Goal: Task Accomplishment & Management: Manage account settings

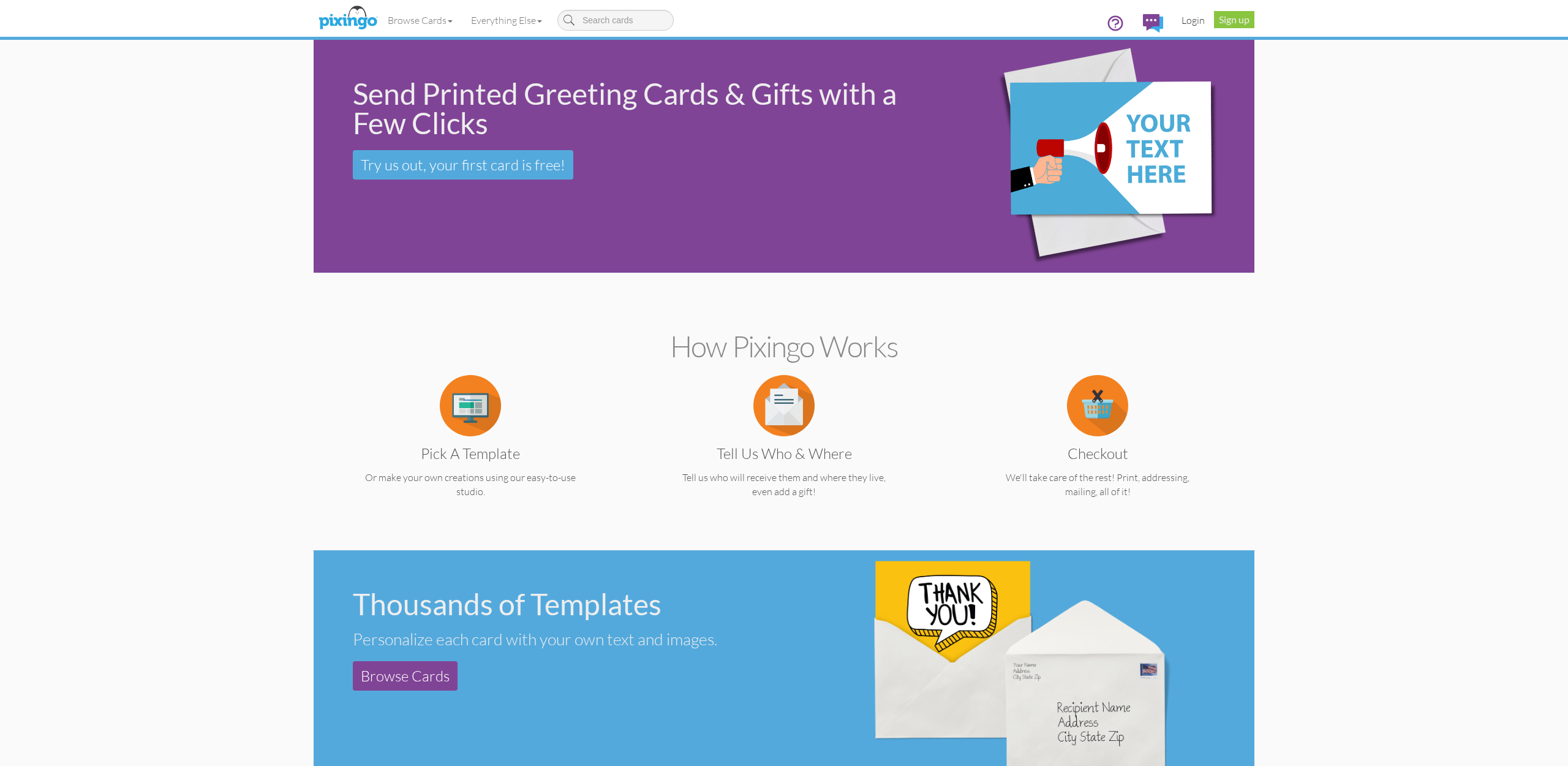
click at [1194, 21] on link "Login" at bounding box center [1193, 20] width 42 height 31
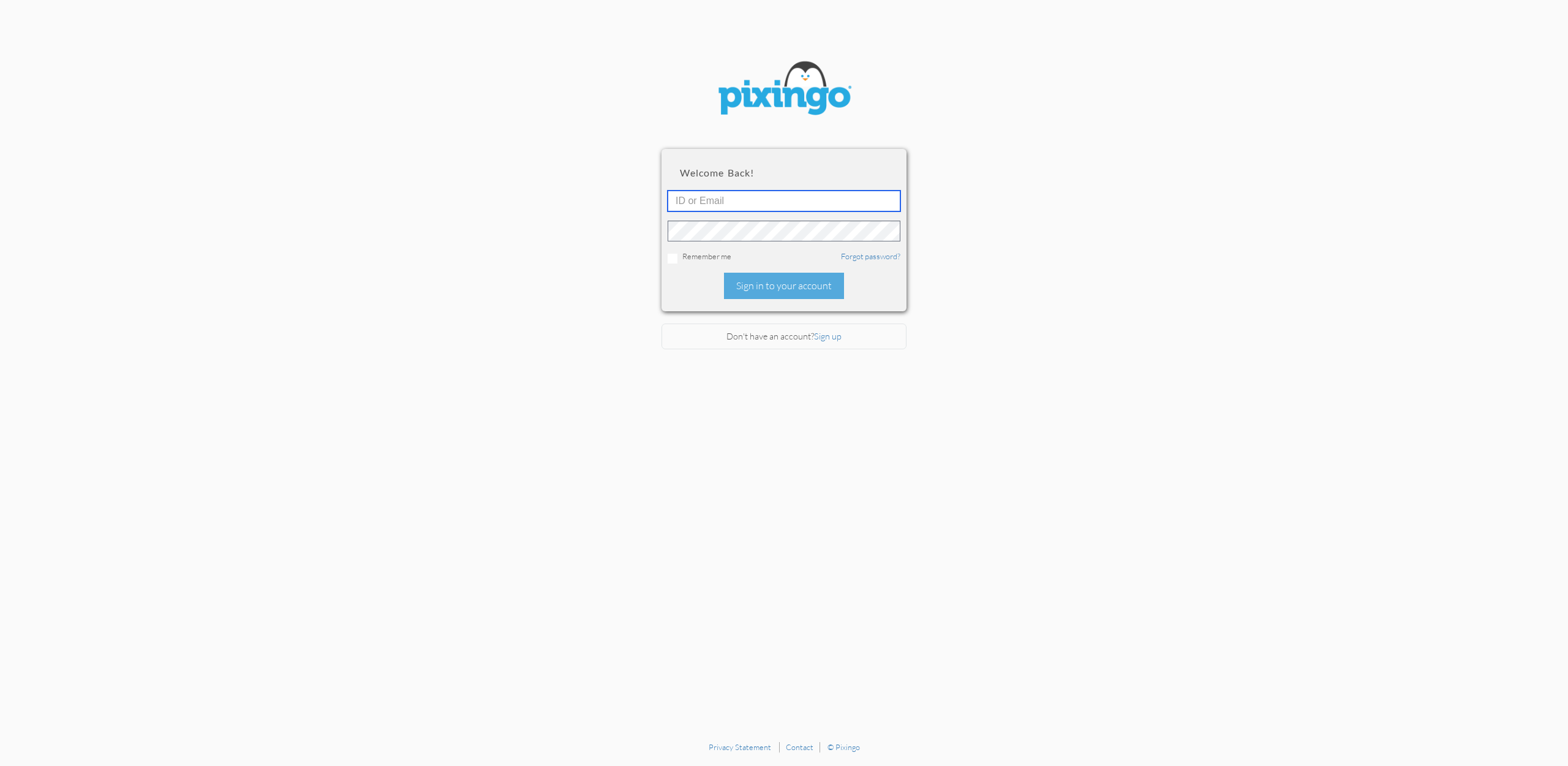
type input "[EMAIL_ADDRESS][DOMAIN_NAME]"
click at [782, 289] on div "Sign in to your account" at bounding box center [784, 286] width 120 height 27
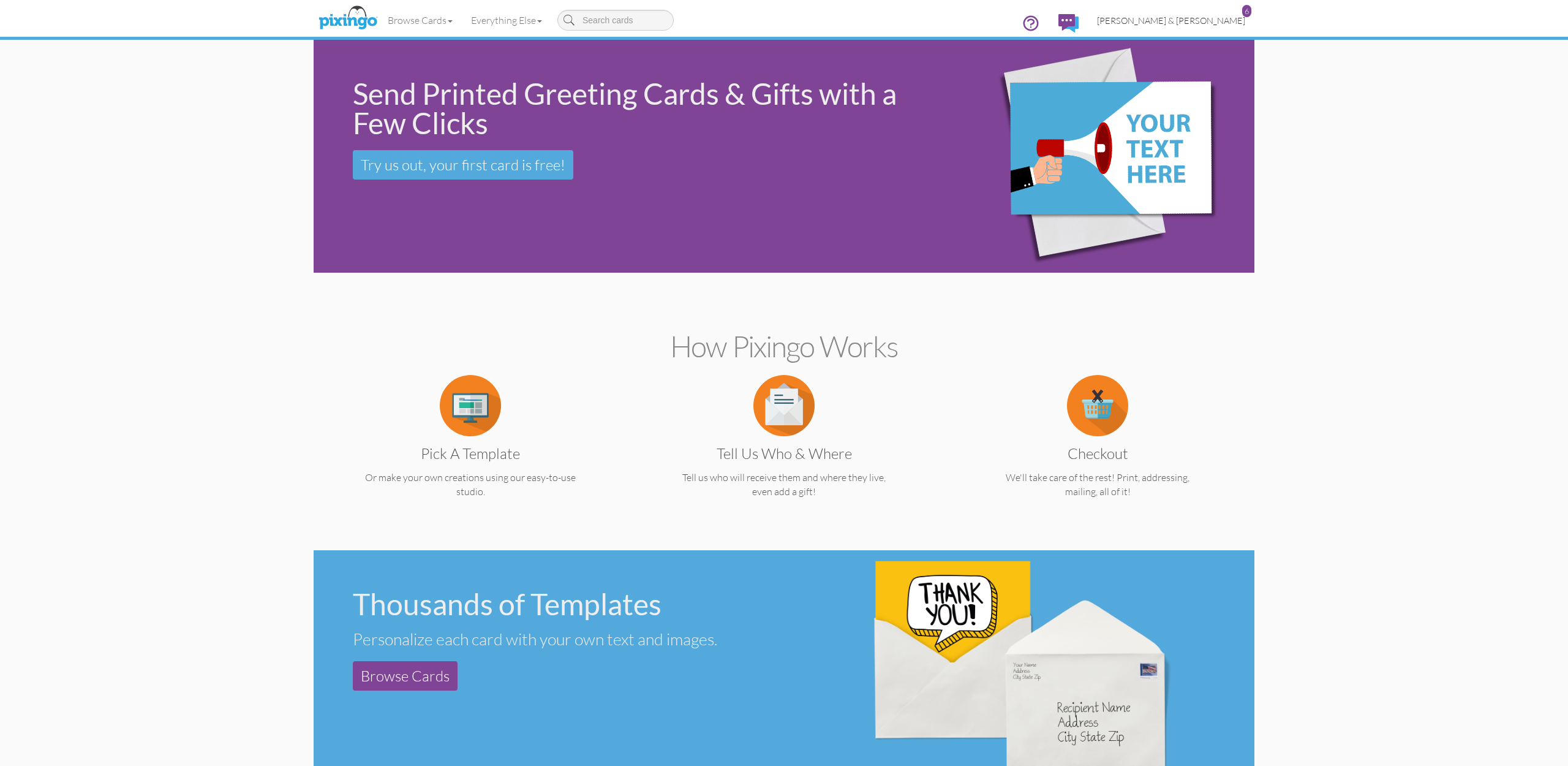
click at [1194, 25] on span "[PERSON_NAME] & [PERSON_NAME]" at bounding box center [1170, 20] width 148 height 11
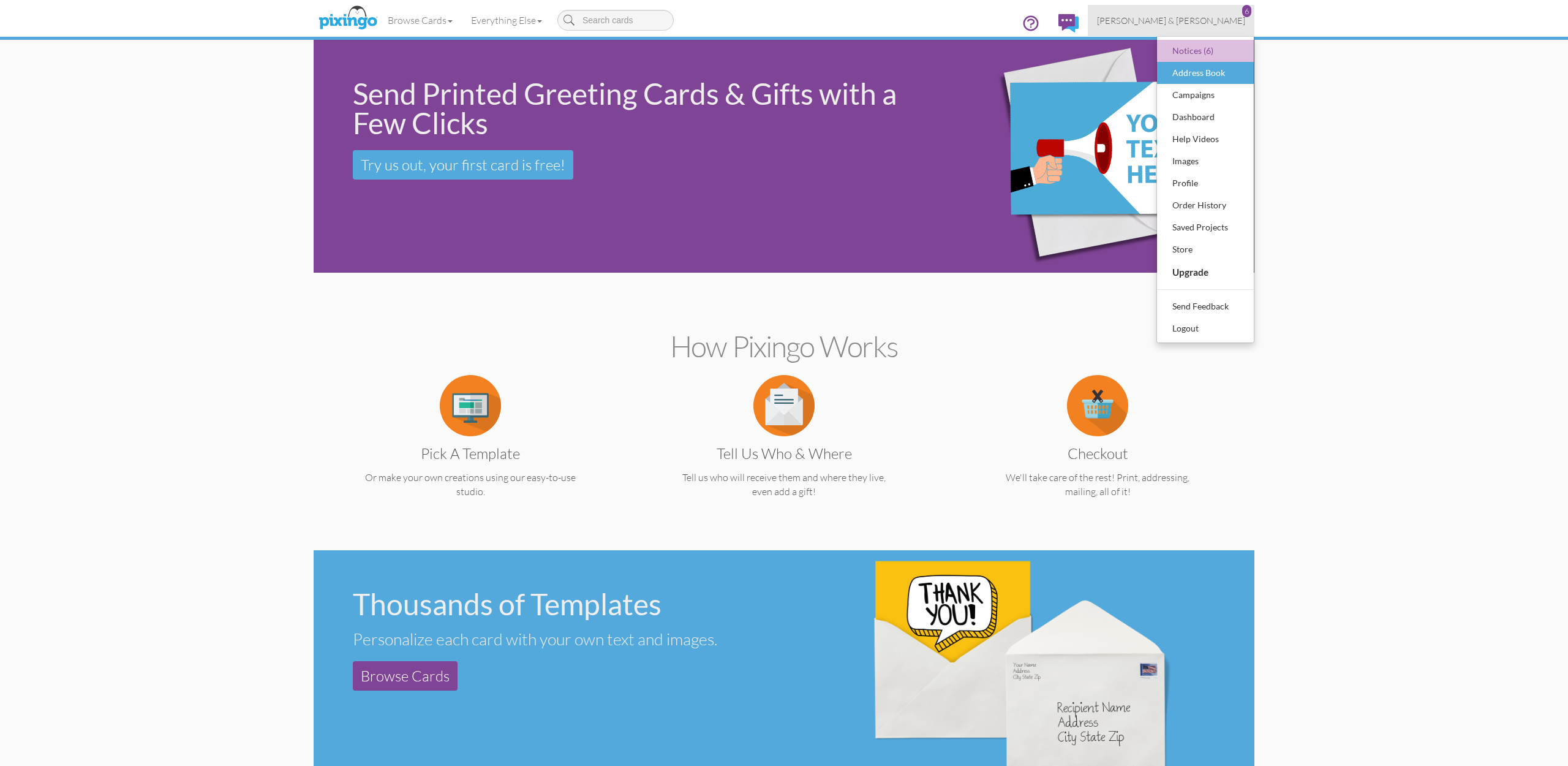
click at [1189, 73] on div "Address Book" at bounding box center [1204, 73] width 72 height 19
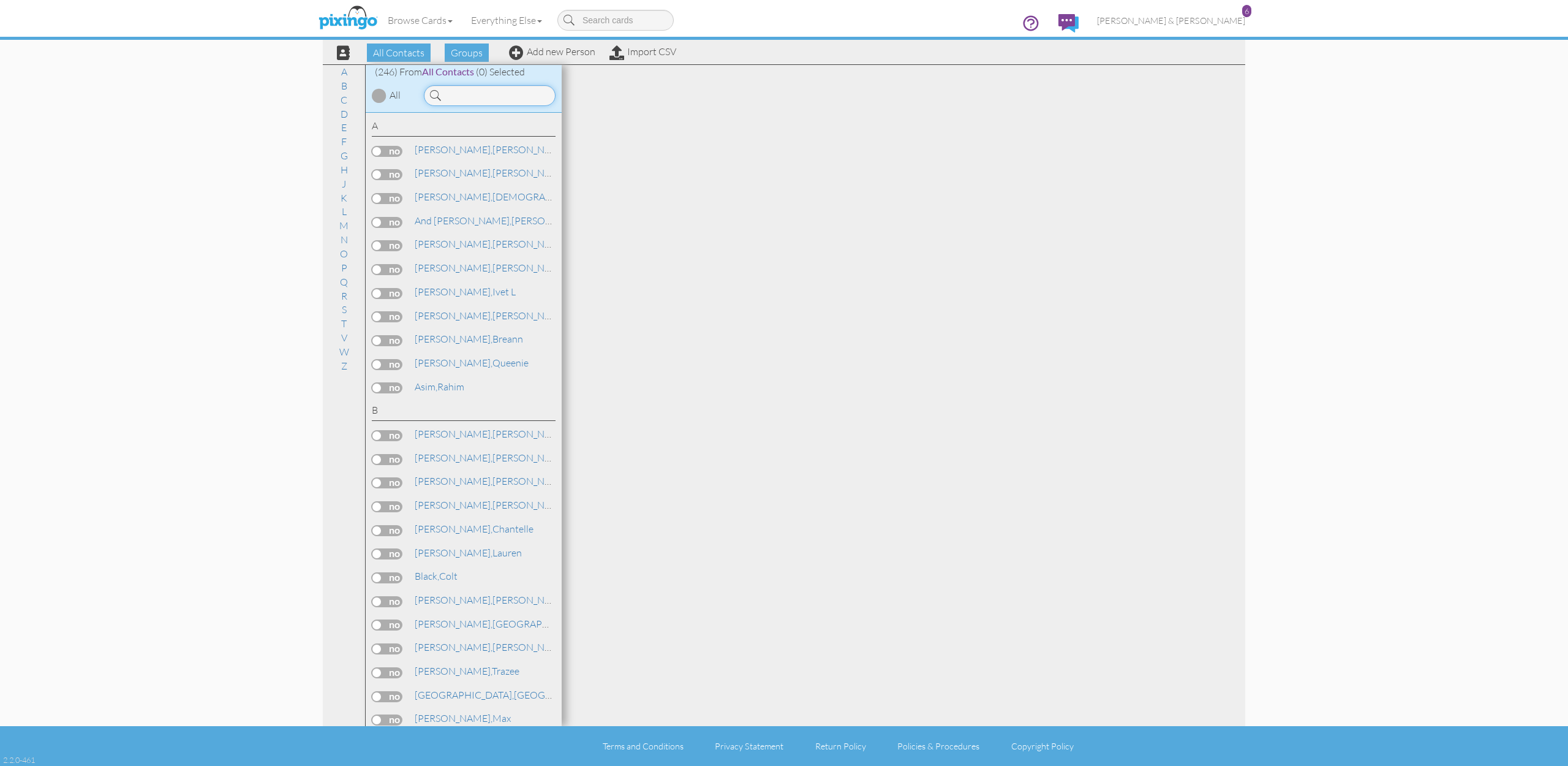
click at [511, 92] on input at bounding box center [490, 95] width 131 height 20
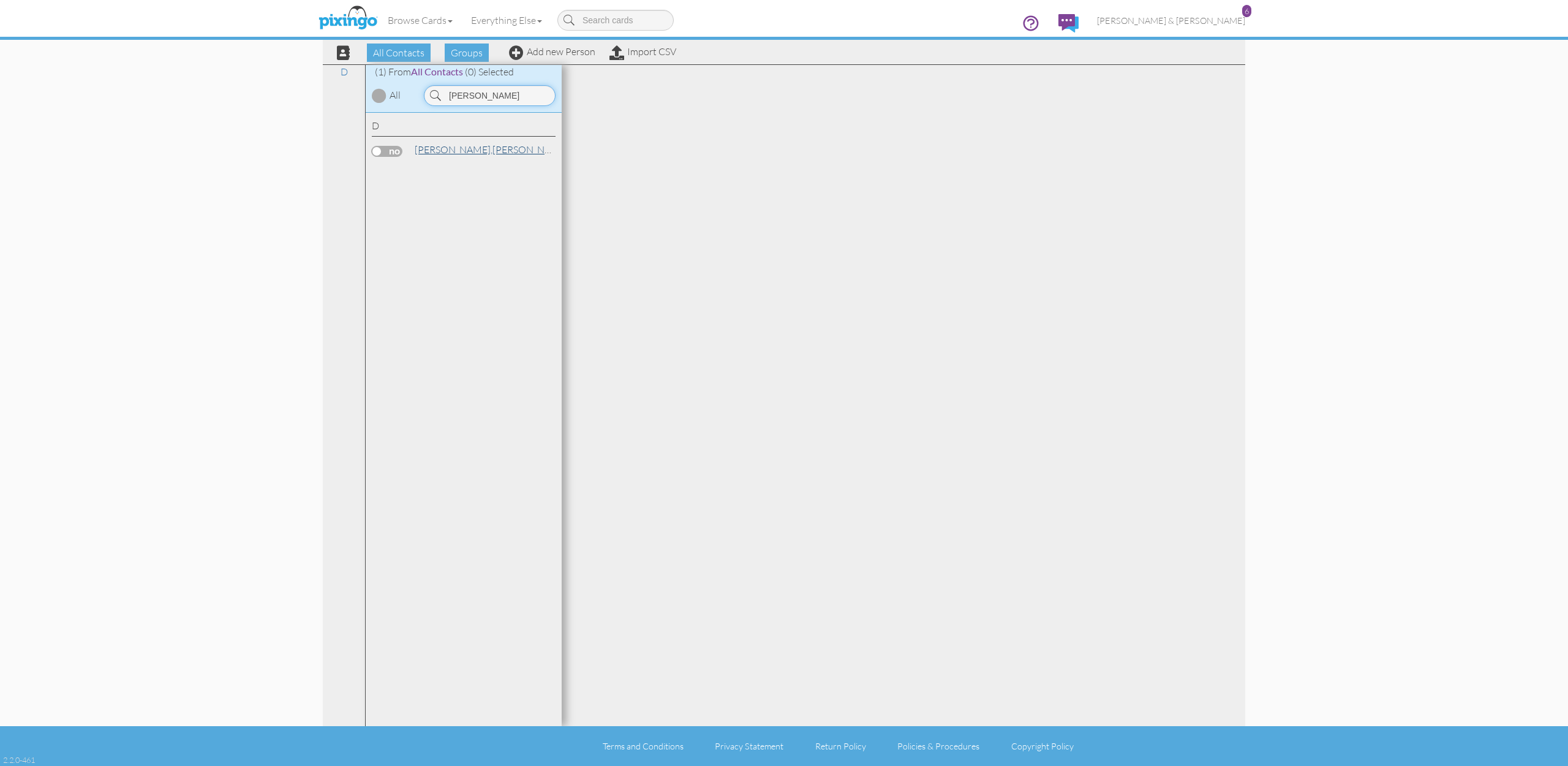
type input "gary"
click at [447, 150] on span "Dorrity," at bounding box center [453, 149] width 78 height 12
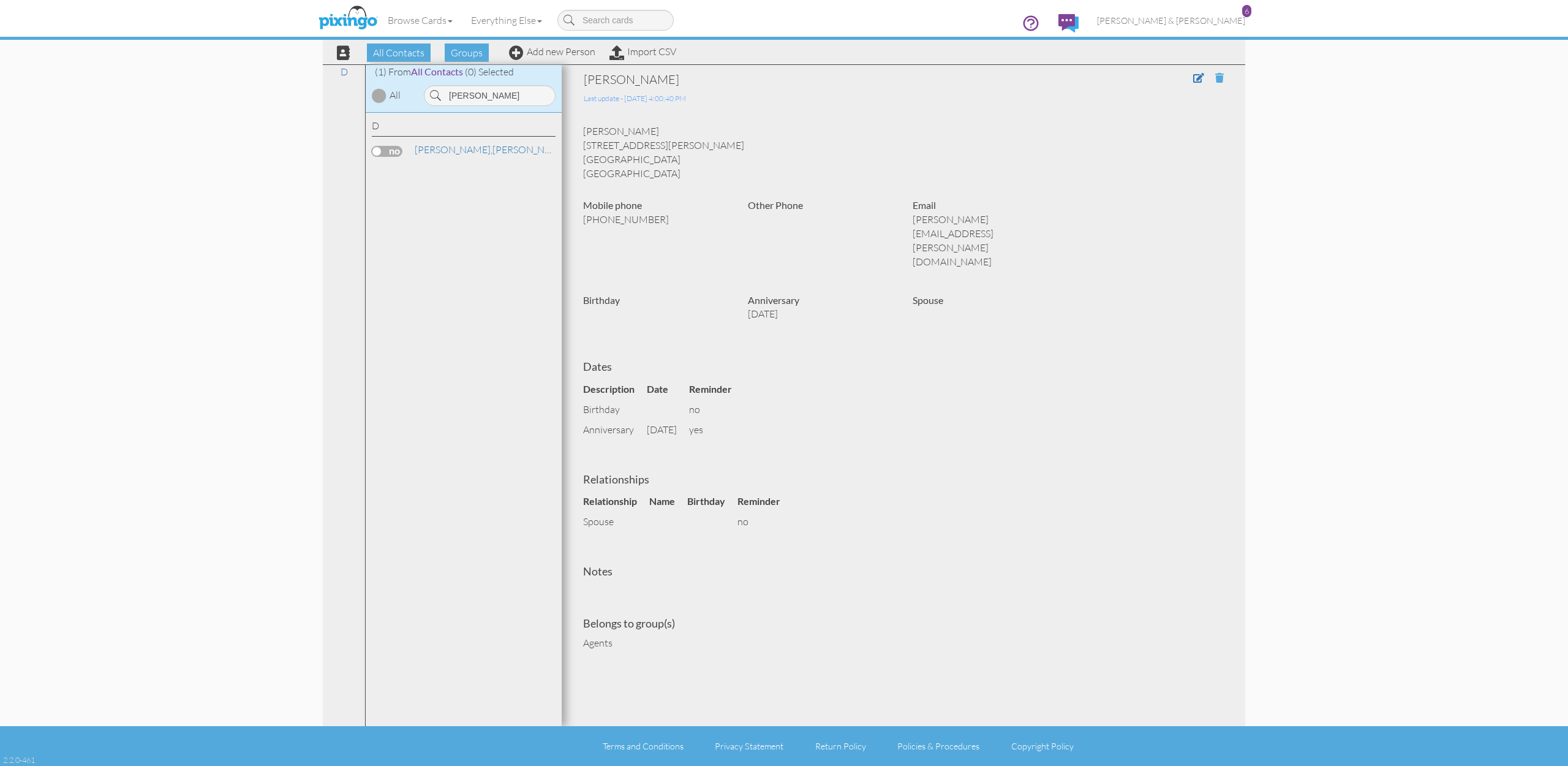
click at [1220, 75] on span at bounding box center [1219, 77] width 9 height 10
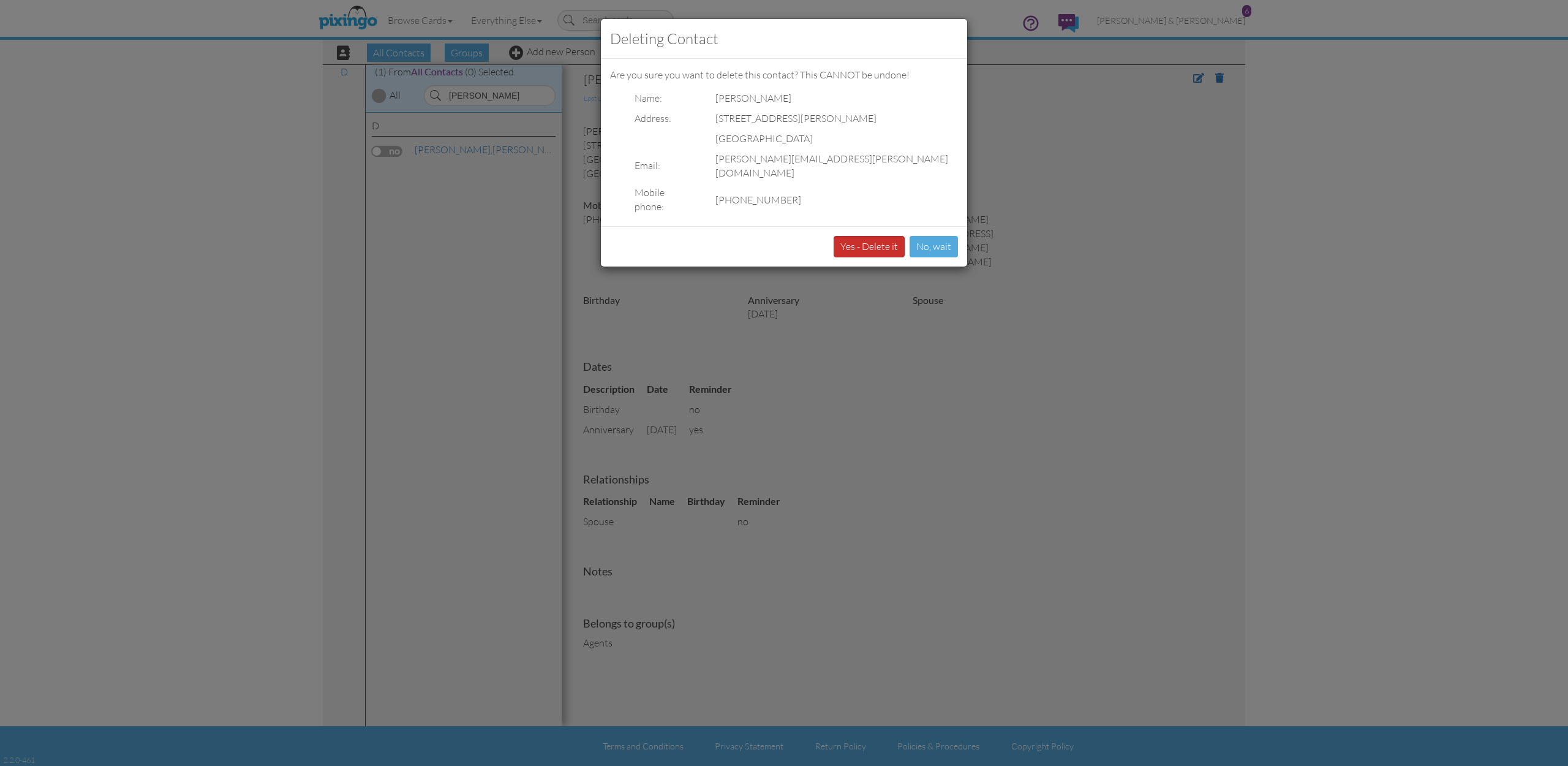
click at [856, 236] on button "Yes - Delete it" at bounding box center [869, 247] width 71 height 21
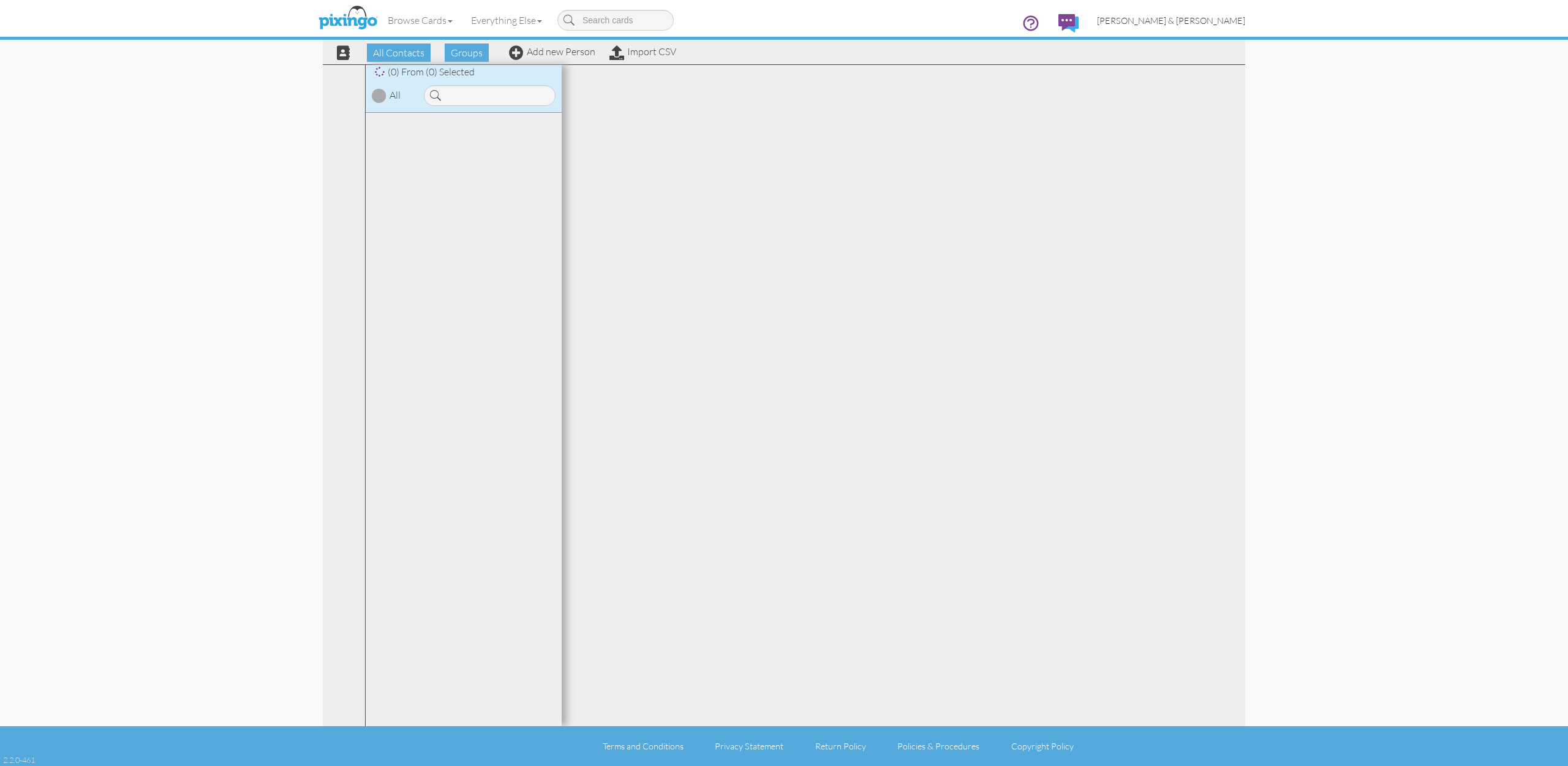
click at [1207, 21] on span "[PERSON_NAME] & [PERSON_NAME]" at bounding box center [1170, 20] width 148 height 11
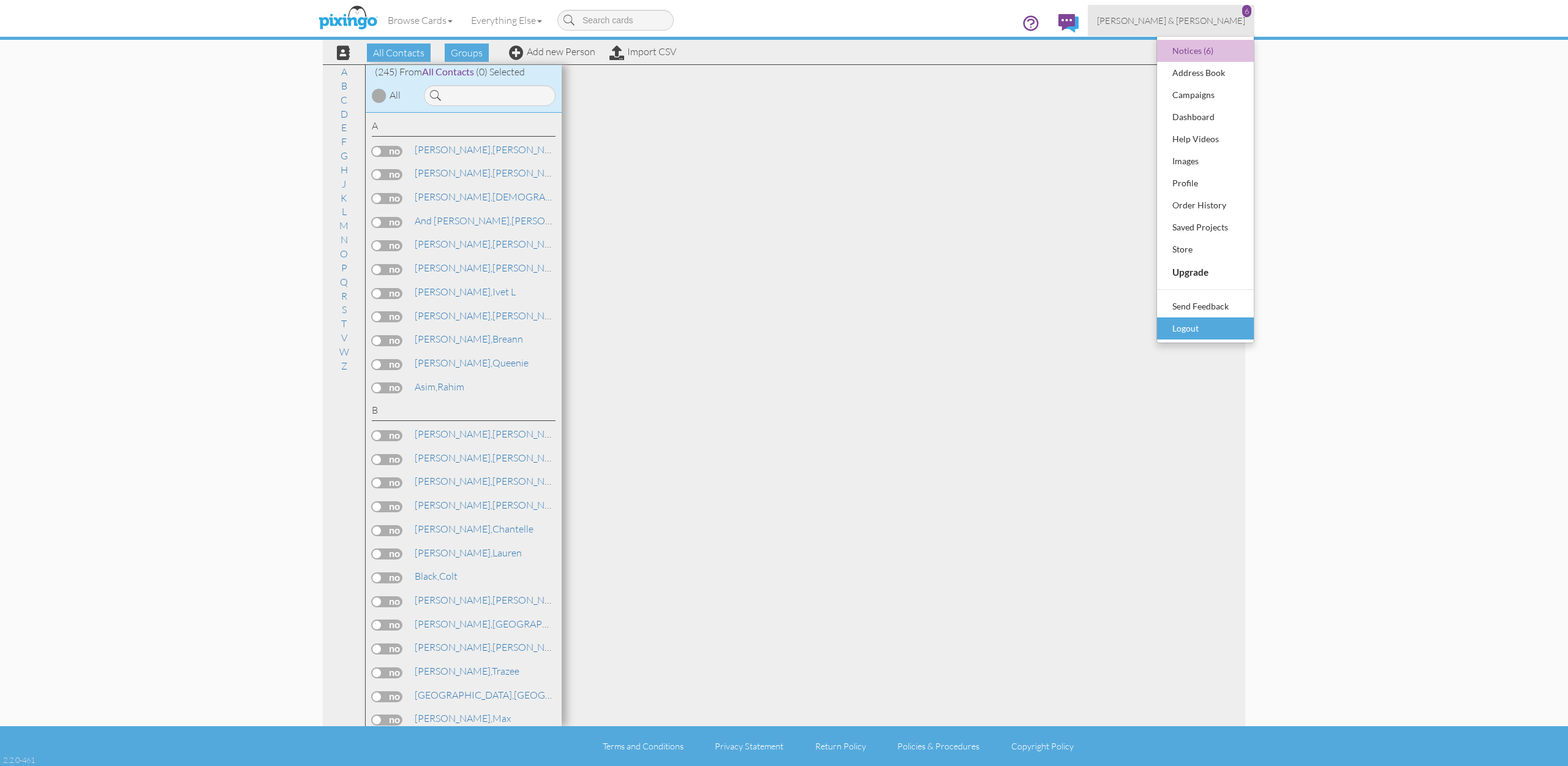
click at [1200, 324] on div "Logout" at bounding box center [1204, 328] width 72 height 19
